Goal: Check status: Check status

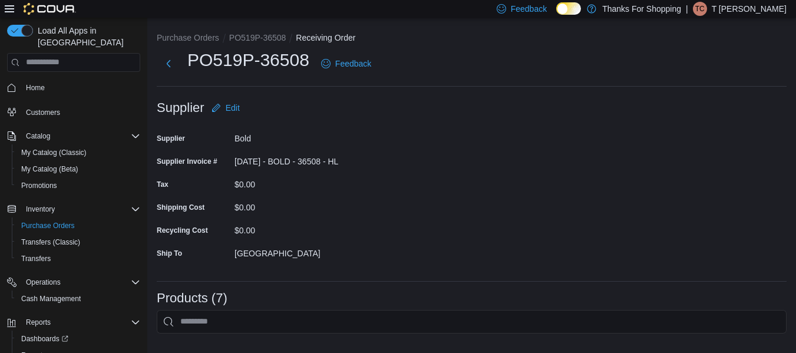
scroll to position [497, 0]
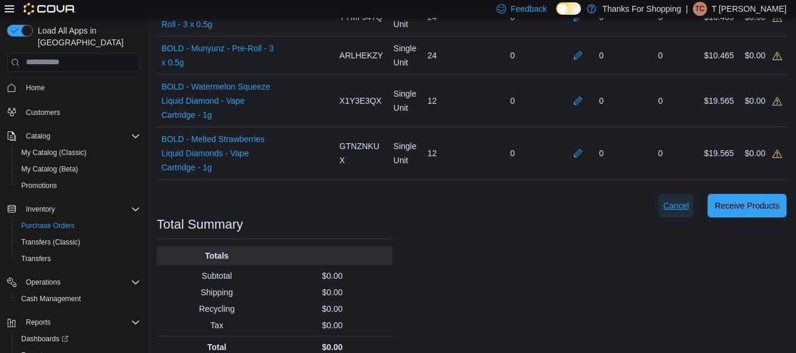
click at [688, 200] on span "Cancel" at bounding box center [676, 206] width 26 height 12
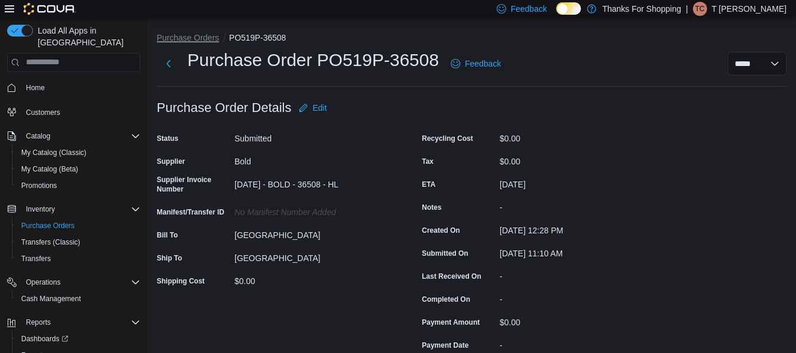
click at [183, 39] on button "Purchase Orders" at bounding box center [188, 37] width 62 height 9
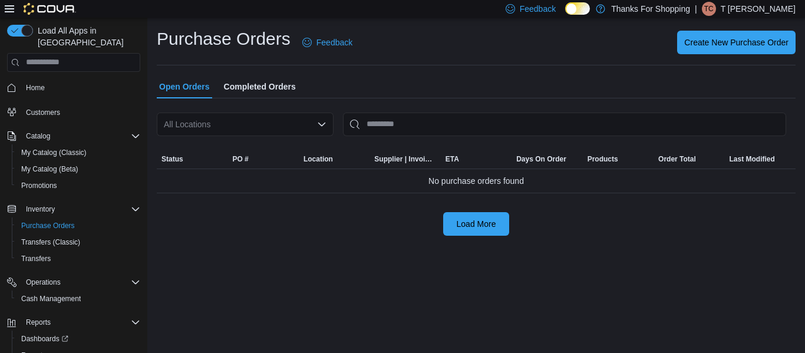
click at [303, 125] on div "All Locations" at bounding box center [245, 125] width 177 height 24
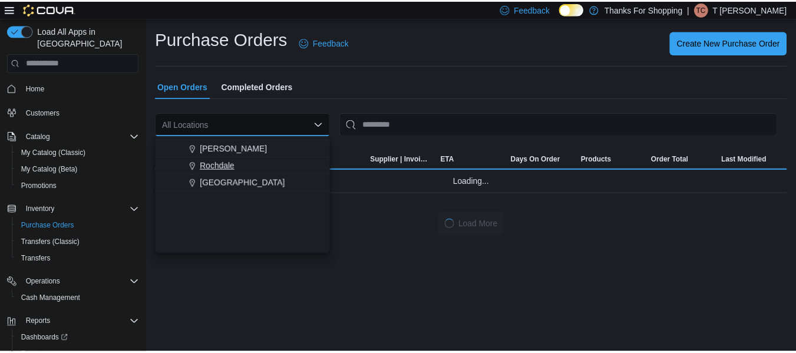
scroll to position [166, 0]
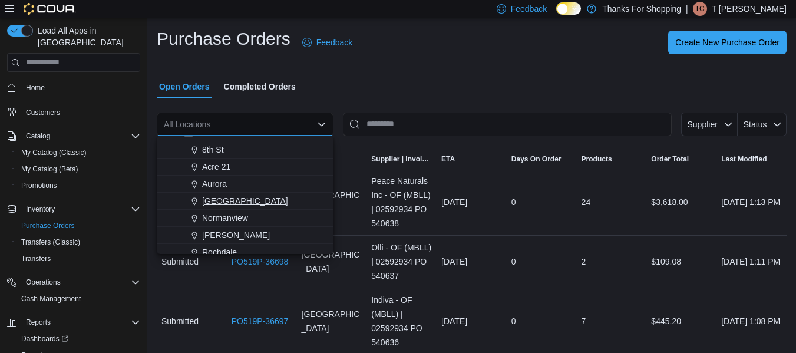
click at [263, 202] on span "[GEOGRAPHIC_DATA]" at bounding box center [245, 201] width 86 height 12
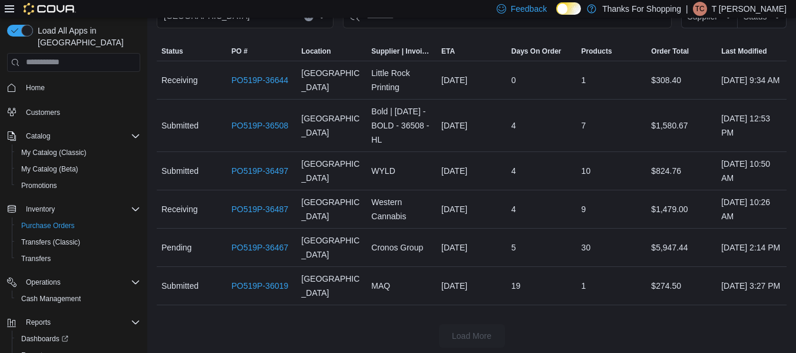
scroll to position [112, 0]
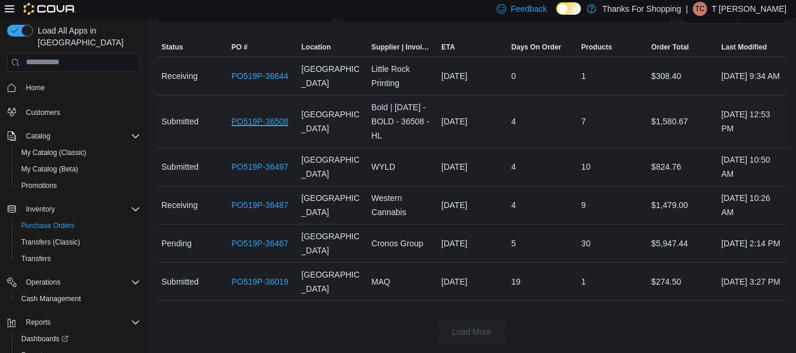
click at [255, 115] on link "PO519P-36508" at bounding box center [260, 121] width 57 height 14
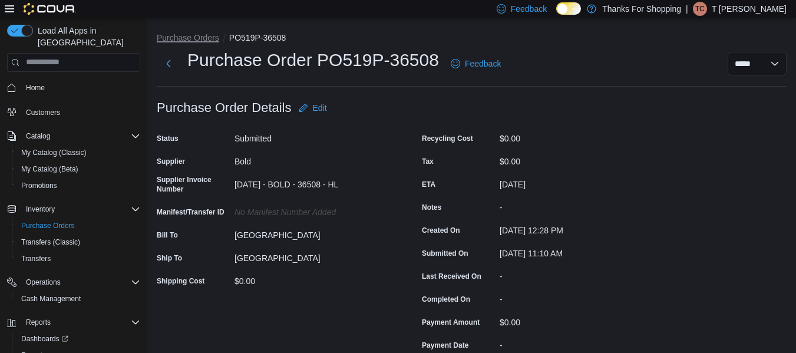
click at [207, 35] on button "Purchase Orders" at bounding box center [188, 37] width 62 height 9
